Goal: Transaction & Acquisition: Purchase product/service

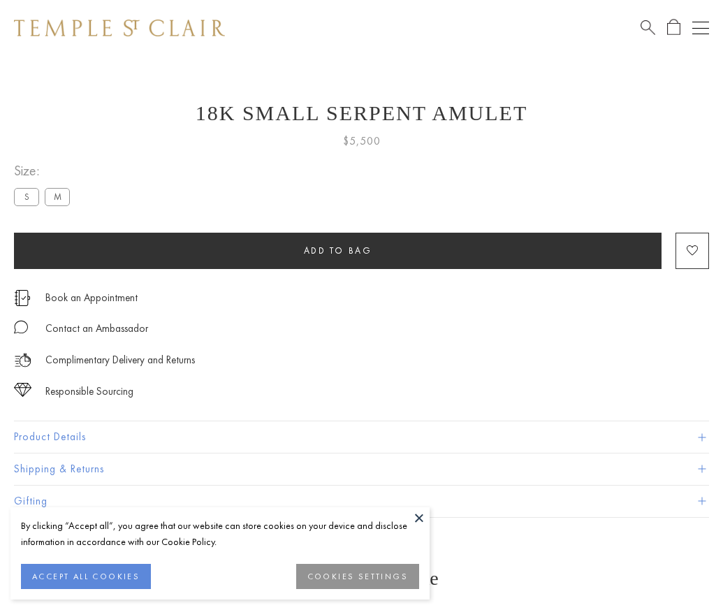
click at [337, 250] on span "Add to bag" at bounding box center [338, 251] width 68 height 12
